Goal: Find specific page/section: Find specific page/section

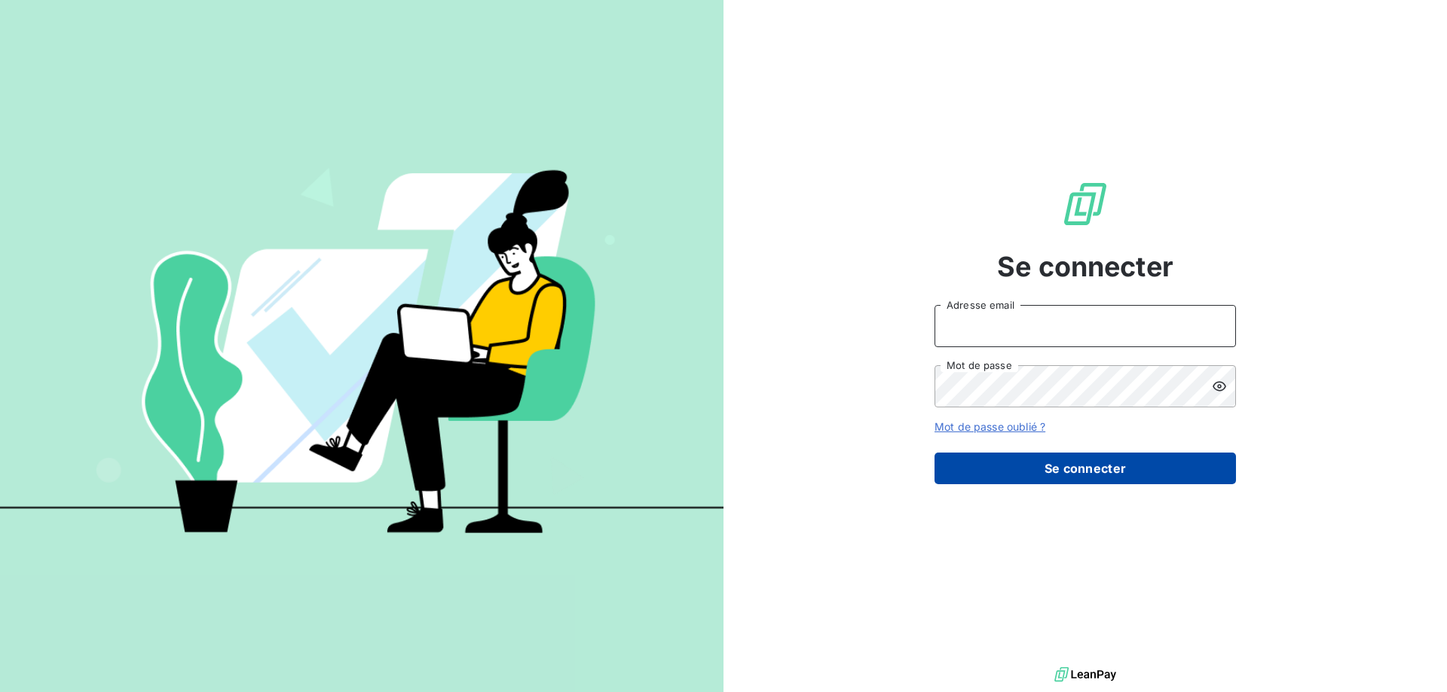
type input "[EMAIL_ADDRESS][PERSON_NAME][DOMAIN_NAME]"
click at [1093, 469] on button "Se connecter" at bounding box center [1084, 469] width 301 height 32
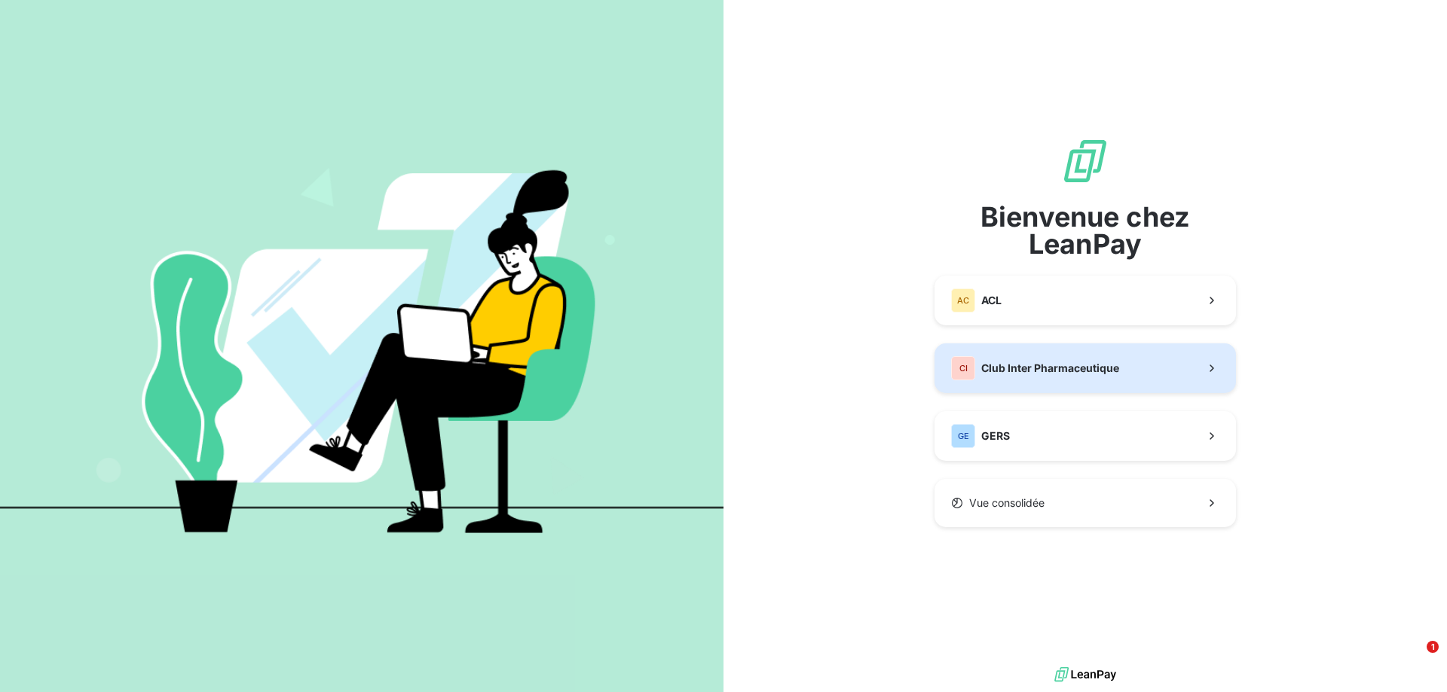
click at [1063, 378] on div "CI Club Inter Pharmaceutique" at bounding box center [1035, 368] width 168 height 24
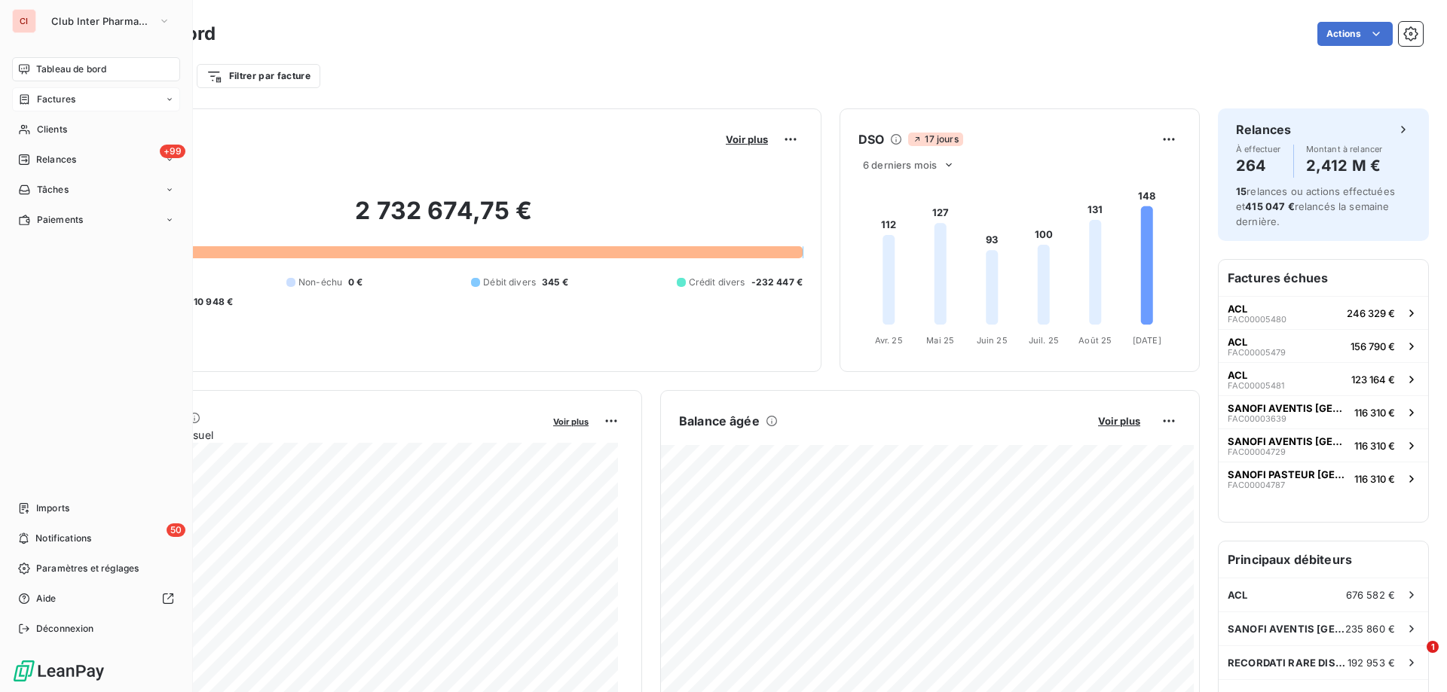
click at [57, 102] on span "Factures" at bounding box center [56, 100] width 38 height 14
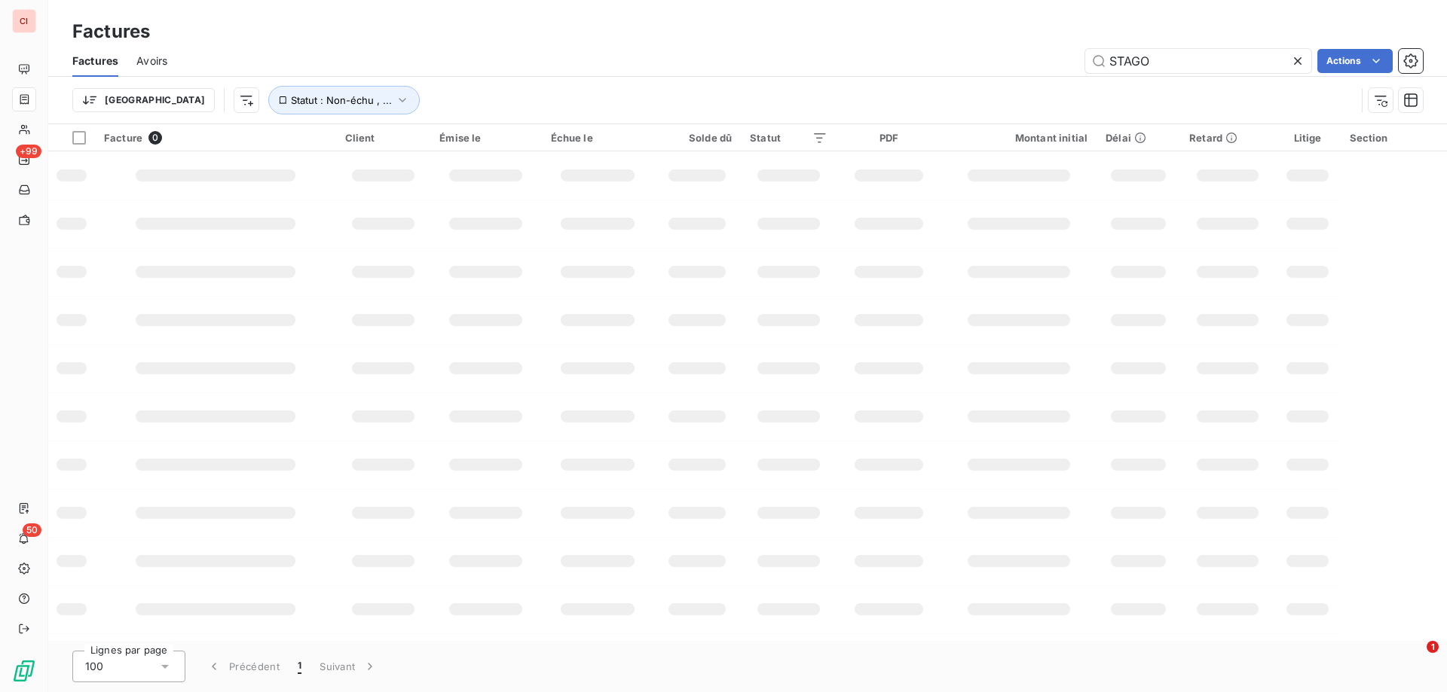
drag, startPoint x: 1163, startPoint y: 62, endPoint x: 1078, endPoint y: 66, distance: 86.0
click at [1078, 66] on div "STAGO Actions" at bounding box center [803, 61] width 1237 height 24
type input "RECORDATI"
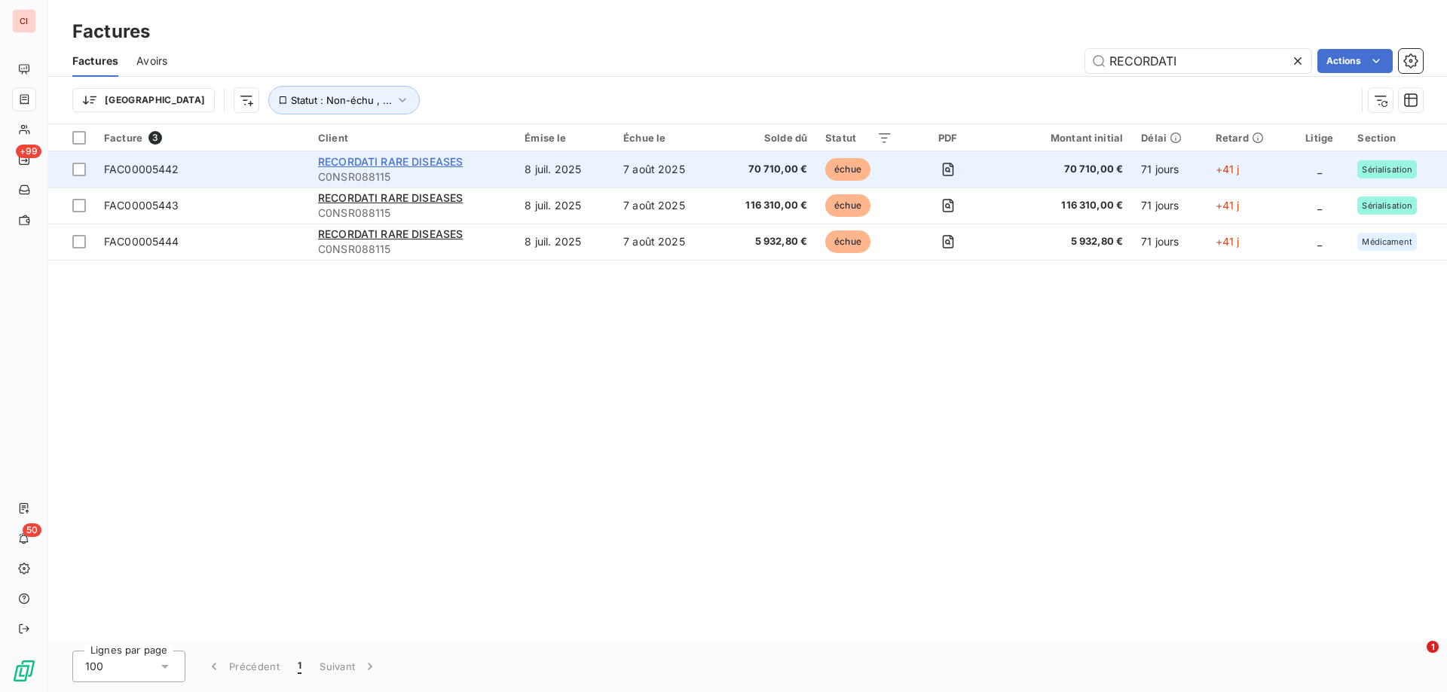
click at [446, 164] on span "RECORDATI RARE DISEASES" at bounding box center [390, 161] width 145 height 13
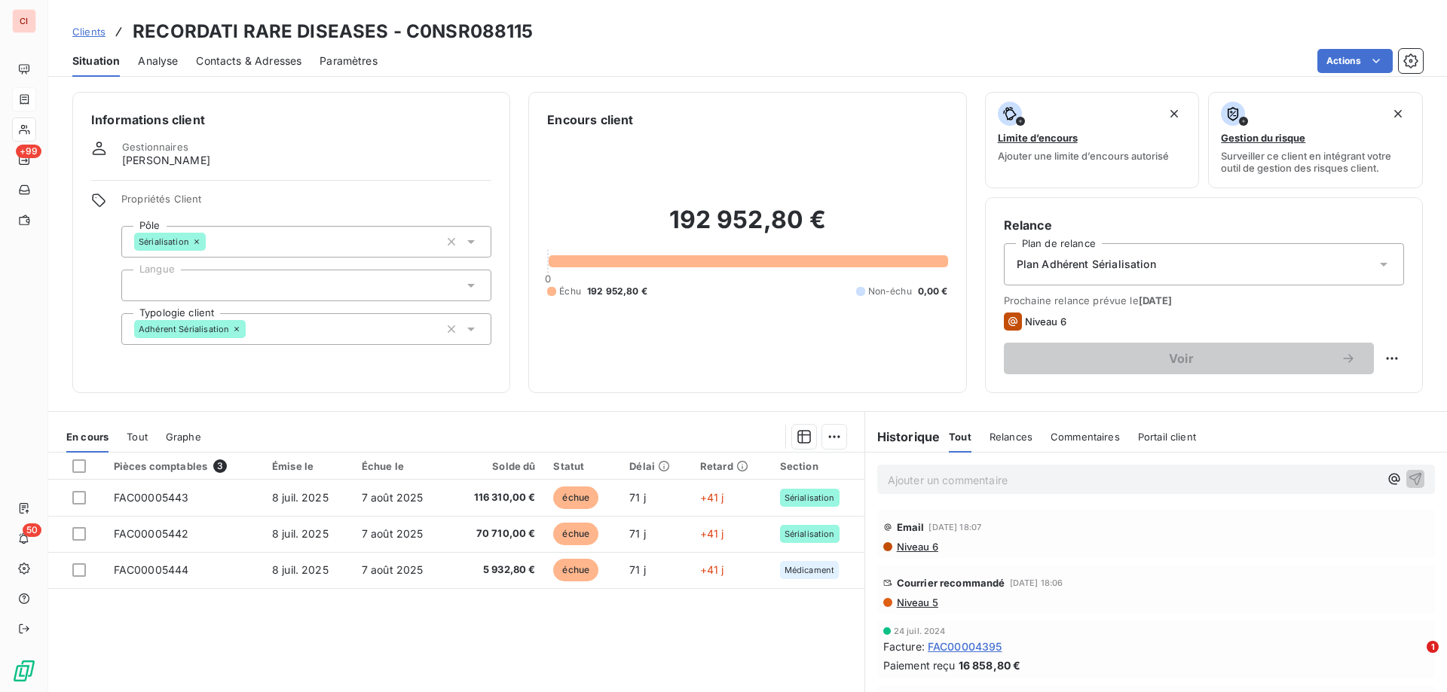
click at [943, 481] on p "Ajouter un commentaire ﻿" at bounding box center [1133, 480] width 491 height 19
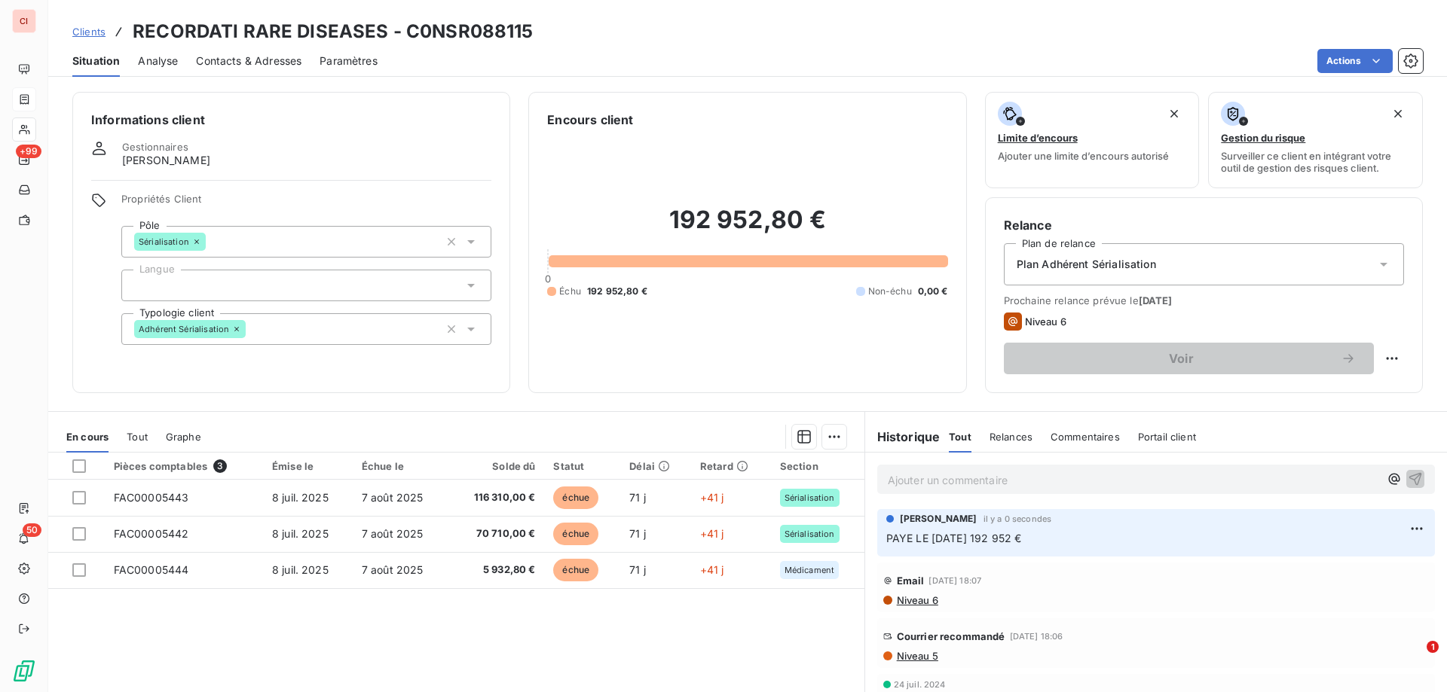
click at [751, 26] on div "Clients RECORDATI RARE DISEASES - C0NSR088115" at bounding box center [747, 31] width 1399 height 27
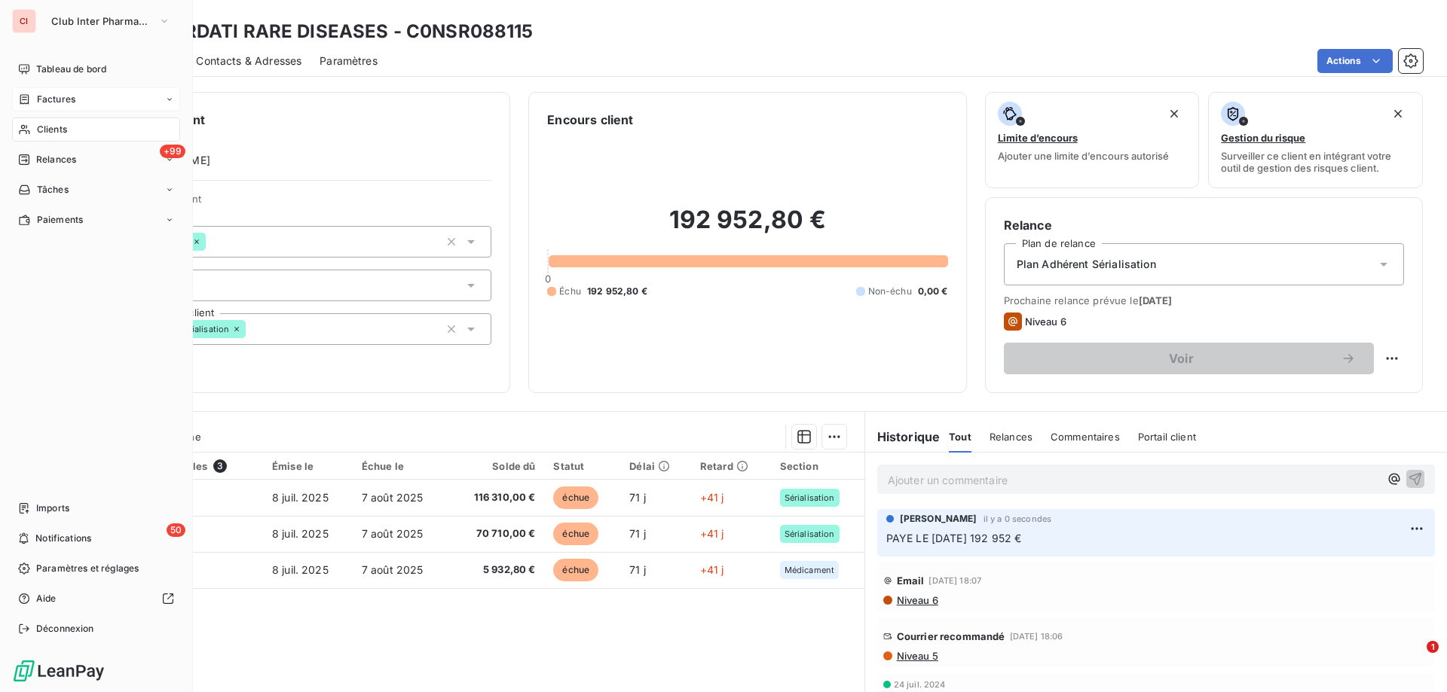
click at [54, 136] on span "Clients" at bounding box center [52, 130] width 30 height 14
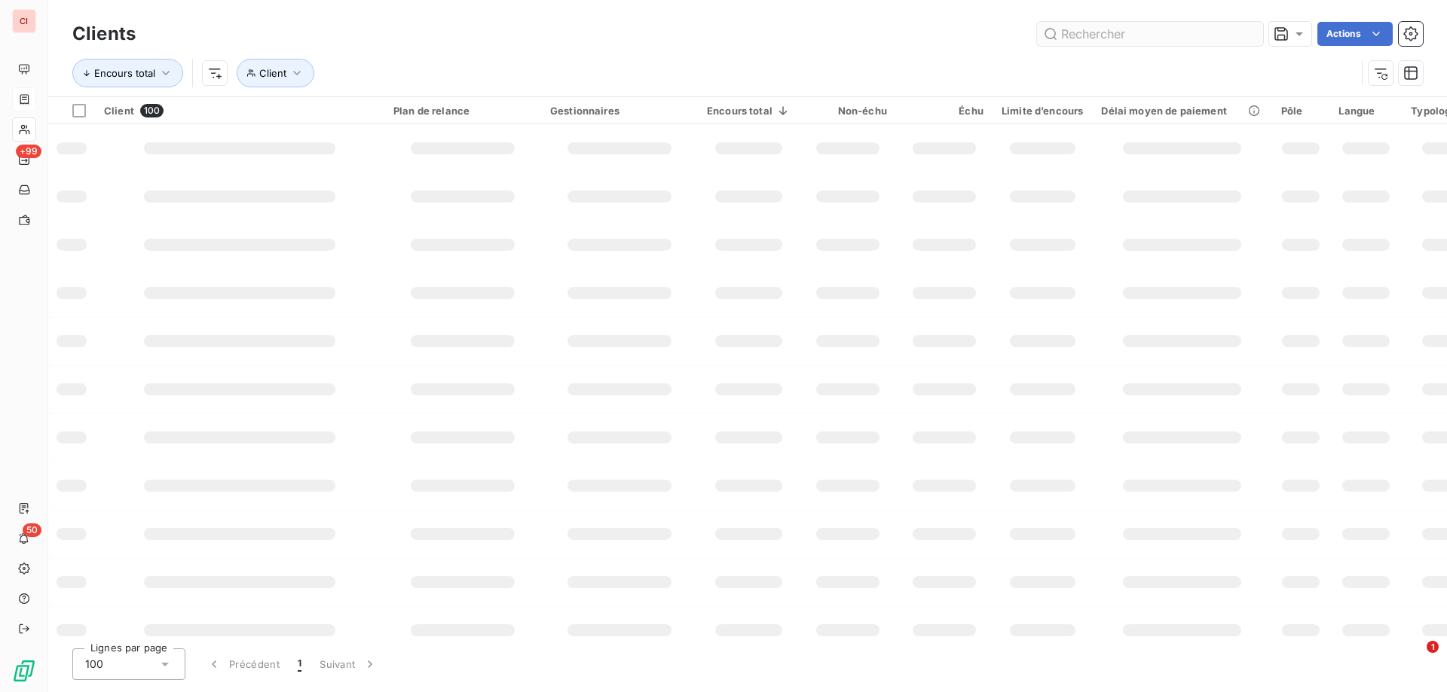
click at [1075, 34] on input "text" at bounding box center [1150, 34] width 226 height 24
type input "THERADIAL"
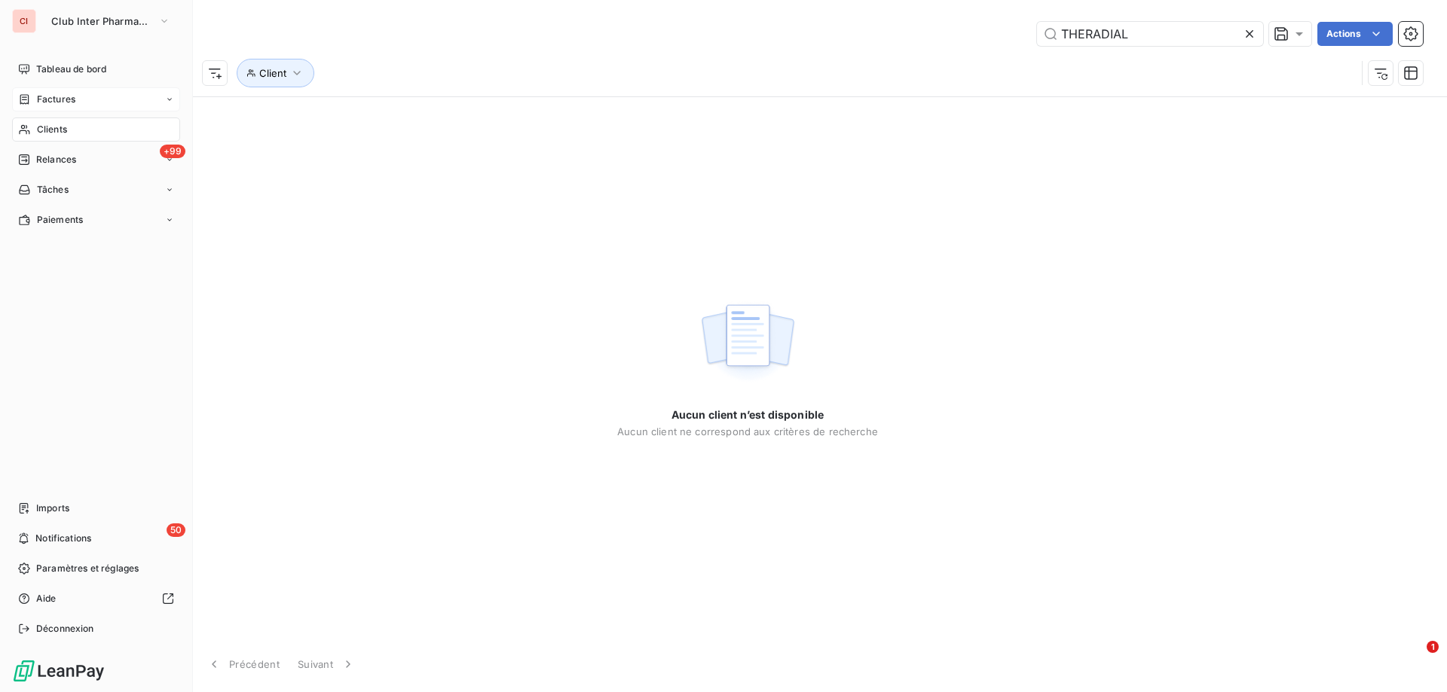
click at [35, 130] on div "Clients" at bounding box center [96, 130] width 168 height 24
click at [39, 130] on span "Clients" at bounding box center [52, 130] width 30 height 14
click at [51, 130] on span "Clients" at bounding box center [52, 130] width 30 height 14
click at [54, 106] on div "Factures" at bounding box center [96, 99] width 168 height 24
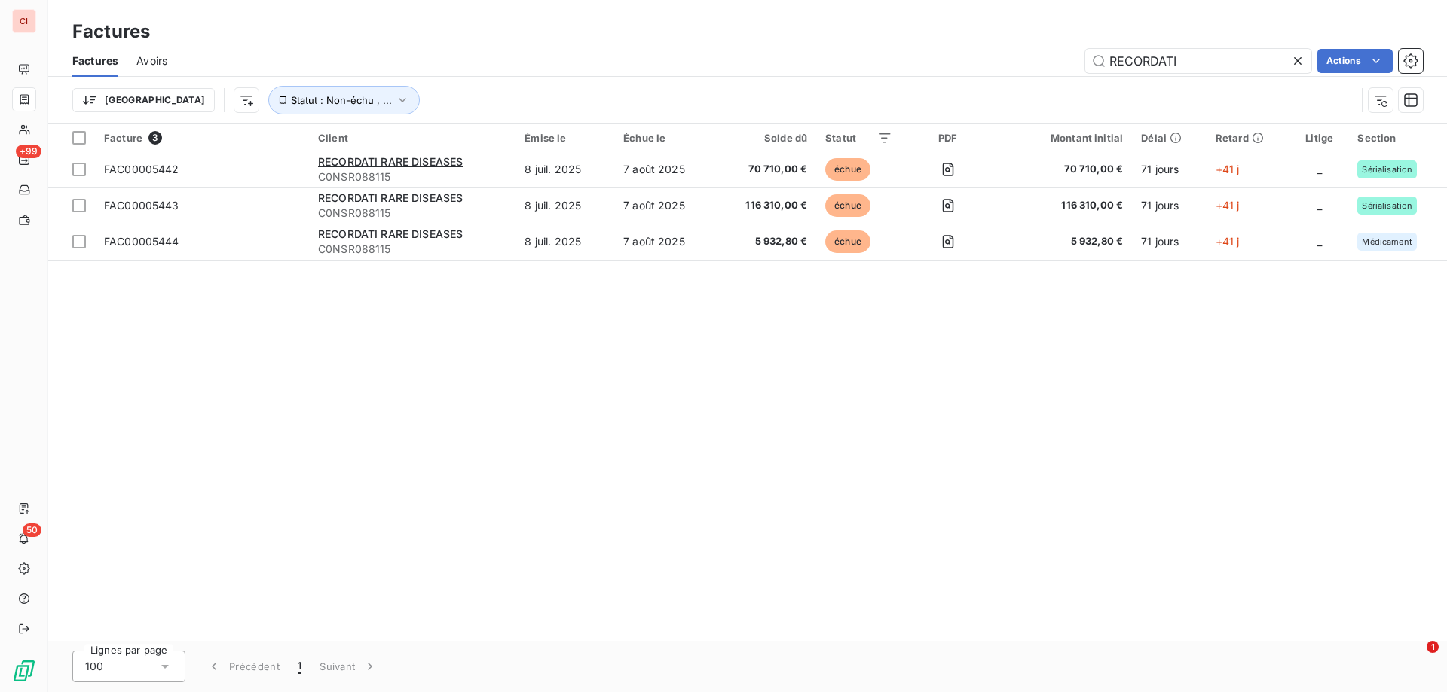
drag, startPoint x: 1178, startPoint y: 54, endPoint x: 1058, endPoint y: 68, distance: 120.6
click at [1058, 68] on div "RECORDATI Actions" at bounding box center [803, 61] width 1237 height 24
type input "THERADIAL"
